Goal: Information Seeking & Learning: Learn about a topic

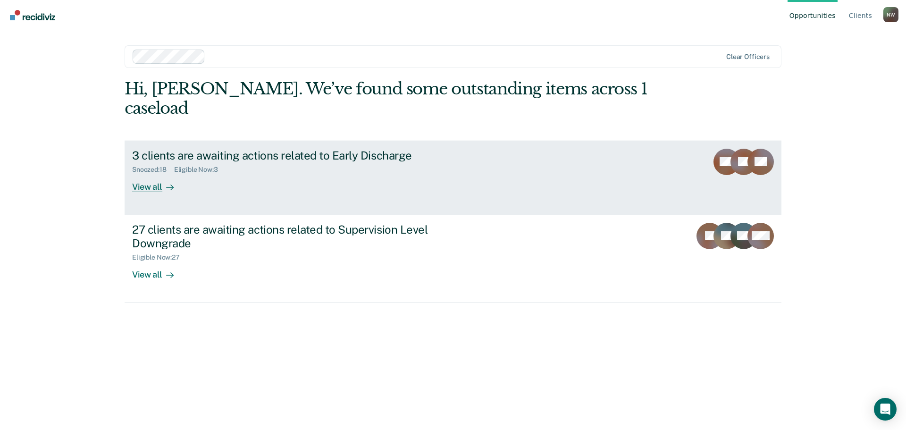
click at [150, 174] on div "View all" at bounding box center [158, 183] width 53 height 18
